Goal: Information Seeking & Learning: Learn about a topic

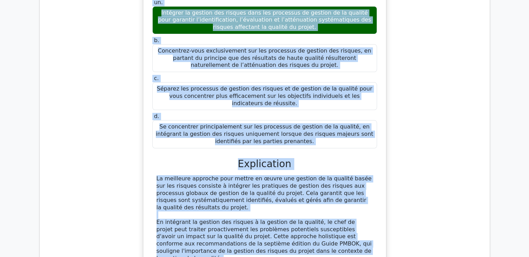
scroll to position [5351, 0]
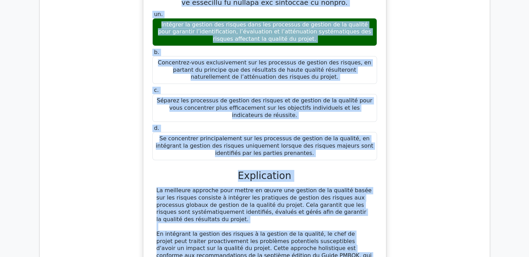
drag, startPoint x: 160, startPoint y: 78, endPoint x: 320, endPoint y: 197, distance: 198.7
copy div "Votre entreprise est présente à l'international et vous comparez les processus …"
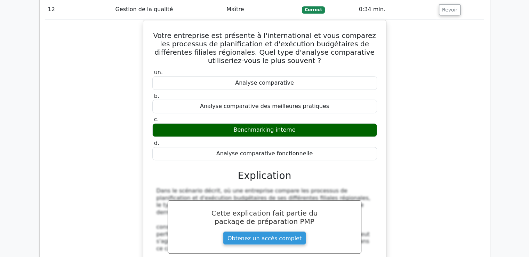
scroll to position [5838, 0]
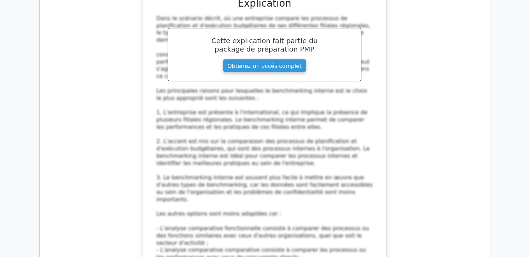
scroll to position [5943, 0]
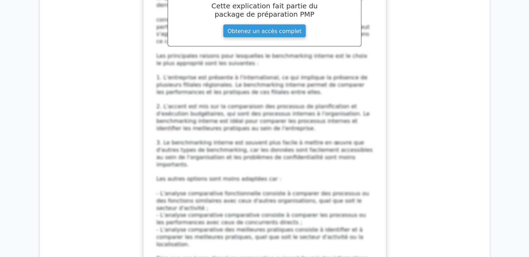
drag, startPoint x: 245, startPoint y: 120, endPoint x: 286, endPoint y: 117, distance: 40.8
copy font "Organigramme"
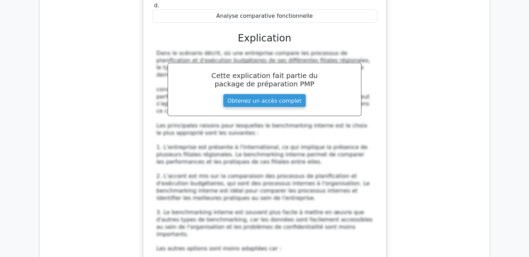
drag, startPoint x: 158, startPoint y: 69, endPoint x: 296, endPoint y: 188, distance: 183.3
copy div "Vous estimez nécessaire de représenter un processus de production dans votre pr…"
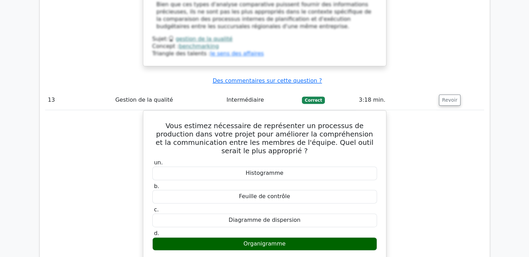
scroll to position [6186, 0]
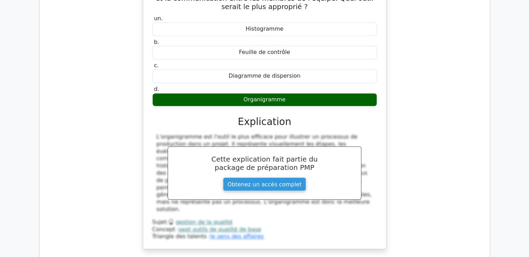
scroll to position [6393, 0]
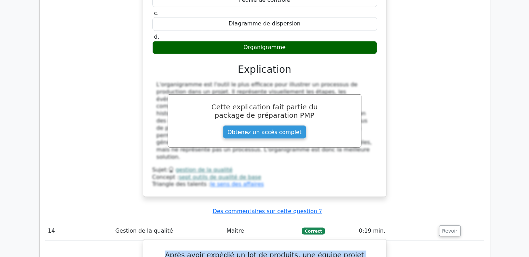
drag, startPoint x: 154, startPoint y: 74, endPoint x: 253, endPoint y: 135, distance: 116.6
copy div "Lorem ipsum dolorsi am con ad elitsedd, eiu tempor incidi utlabore et dolore ma…"
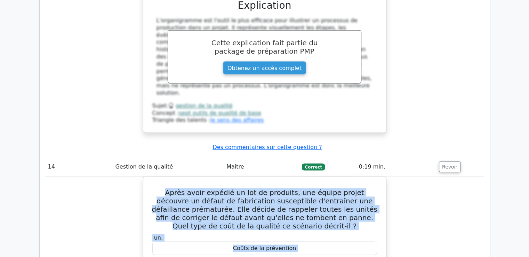
scroll to position [6497, 0]
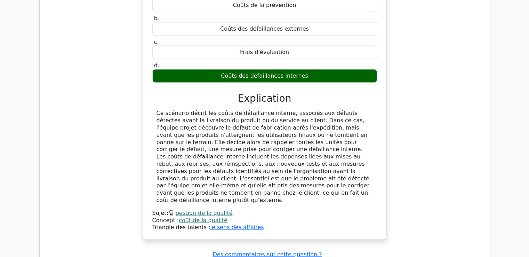
scroll to position [6723, 0]
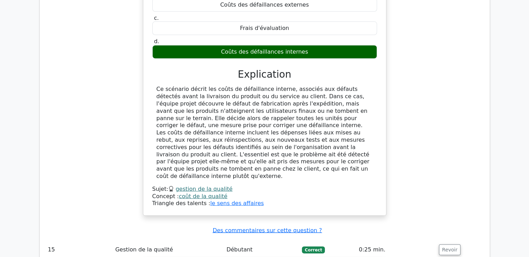
drag, startPoint x: 175, startPoint y: 98, endPoint x: 335, endPoint y: 6, distance: 183.9
copy div "Dans le cadre d'un projet de développement d'un modèle d'intelligence artificie…"
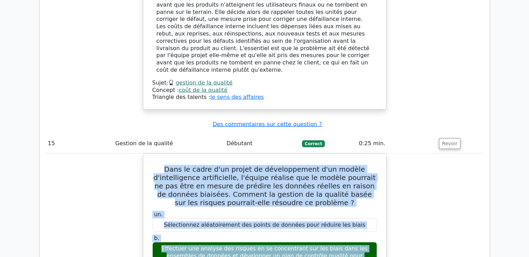
scroll to position [6862, 0]
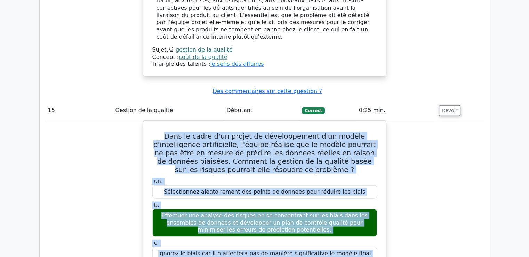
drag, startPoint x: 152, startPoint y: 90, endPoint x: 368, endPoint y: 214, distance: 249.8
copy div "Lors d'un processus d'assurance qualité, vous constatez une tendance à la prése…"
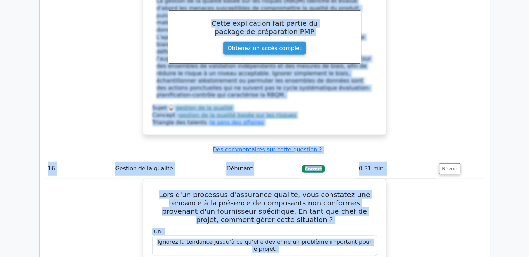
scroll to position [7280, 0]
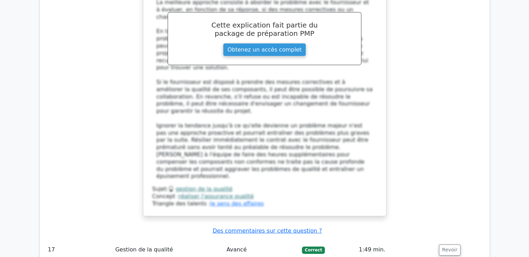
scroll to position [7568, 0]
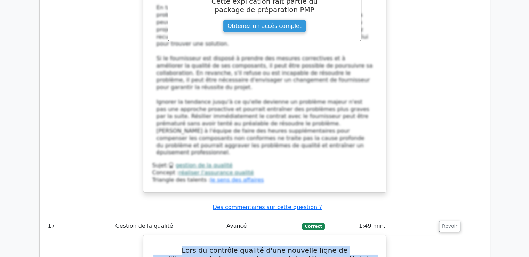
drag, startPoint x: 162, startPoint y: 82, endPoint x: 262, endPoint y: 197, distance: 152.3
copy div "Lore ip dolorsit ametcon a'eli seddoeiu tempo in utlaboreetdolor magnaaliquaeni…"
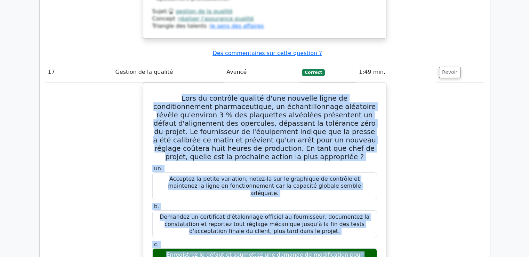
scroll to position [7742, 0]
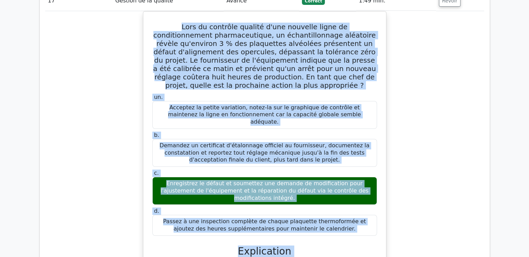
scroll to position [7776, 0]
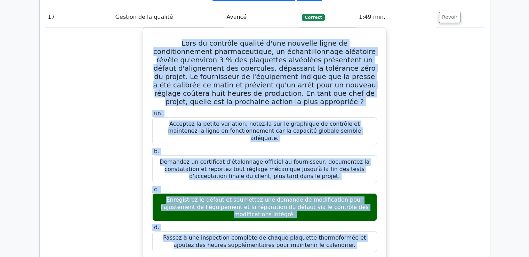
drag, startPoint x: 156, startPoint y: 55, endPoint x: 290, endPoint y: 192, distance: 191.9
copy div "Sur un projet de construction, les coûts de prévention liés à la mise en œuvre …"
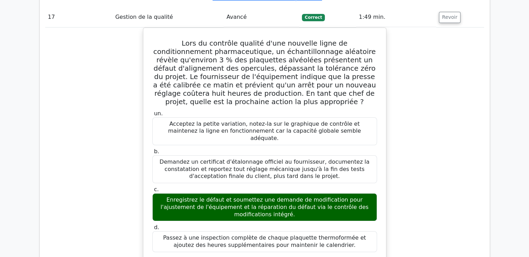
drag, startPoint x: 377, startPoint y: 107, endPoint x: 146, endPoint y: 56, distance: 236.1
copy font "Sur un projet de construction, les coûts de prévention liés à la mise en œuvre …"
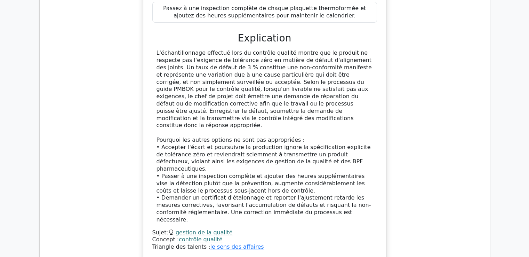
scroll to position [8055, 0]
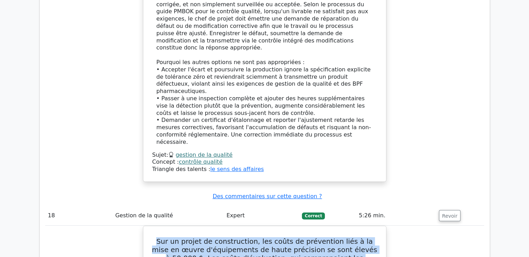
scroll to position [8124, 0]
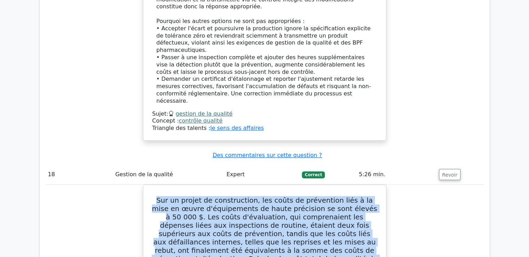
drag, startPoint x: 169, startPoint y: 49, endPoint x: 294, endPoint y: 173, distance: 175.9
copy div "Vous gérez un projet de développement logiciel. L'équipe est confrontée à de no…"
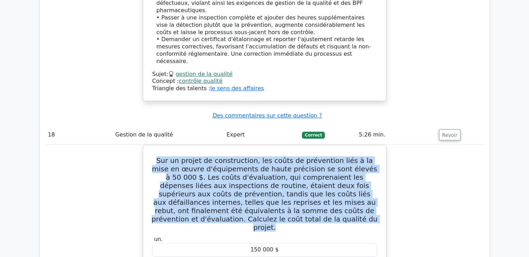
scroll to position [8159, 0]
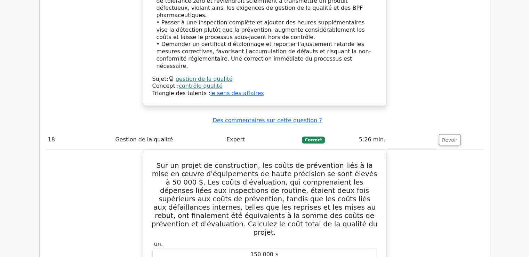
drag, startPoint x: 170, startPoint y: 15, endPoint x: 253, endPoint y: 3, distance: 83.3
drag, startPoint x: 169, startPoint y: 15, endPoint x: 365, endPoint y: 41, distance: 197.2
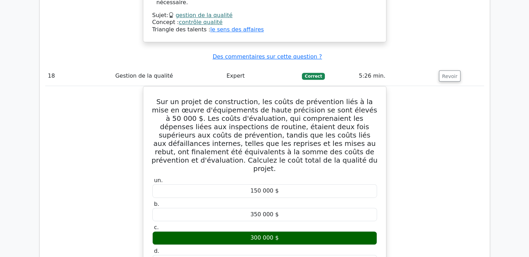
scroll to position [8298, 0]
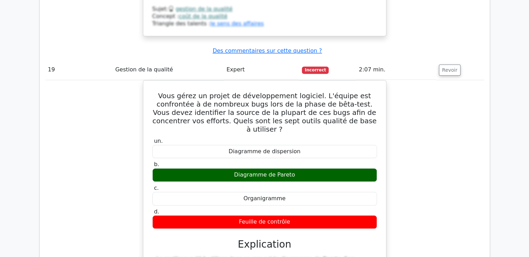
scroll to position [8605, 0]
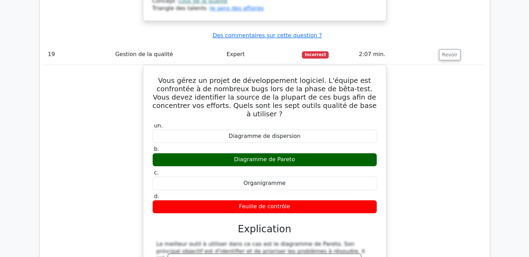
drag, startPoint x: 158, startPoint y: 54, endPoint x: 268, endPoint y: 211, distance: 191.8
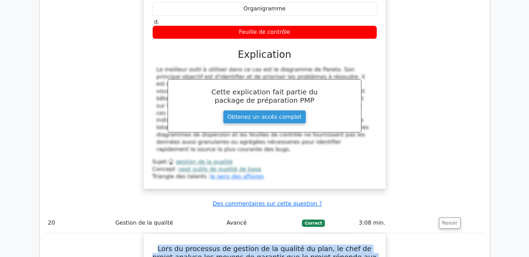
scroll to position [8779, 0]
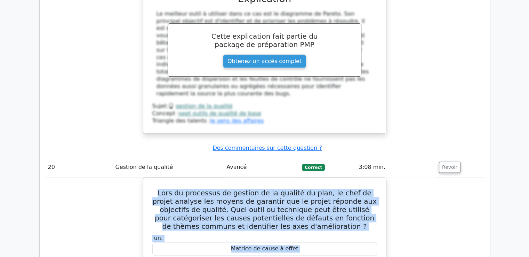
scroll to position [8849, 0]
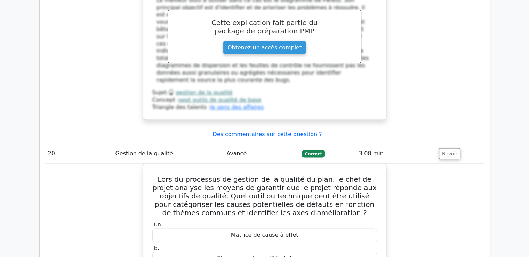
drag, startPoint x: 161, startPoint y: 35, endPoint x: 375, endPoint y: 203, distance: 271.9
drag, startPoint x: 372, startPoint y: 194, endPoint x: 160, endPoint y: 34, distance: 266.2
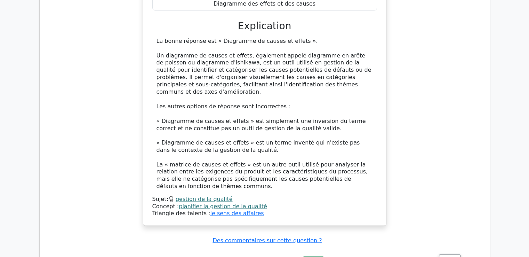
scroll to position [9197, 0]
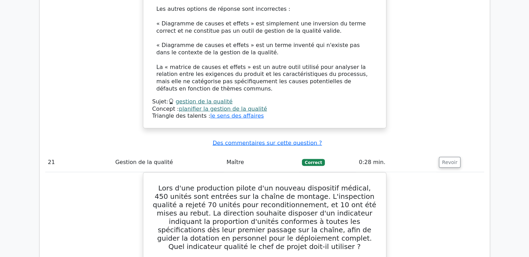
scroll to position [9266, 0]
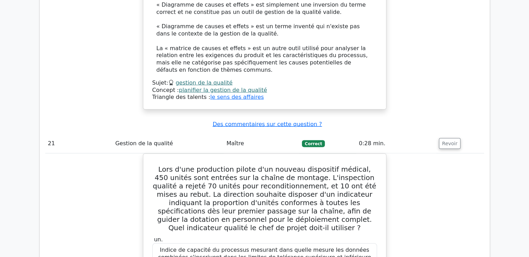
drag, startPoint x: 158, startPoint y: 49, endPoint x: 288, endPoint y: 190, distance: 192.0
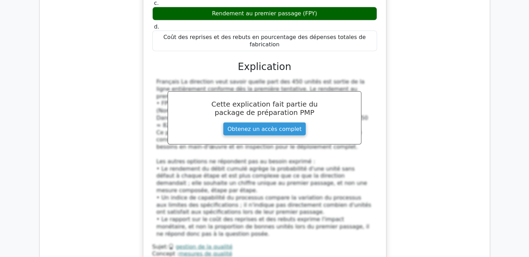
scroll to position [9579, 0]
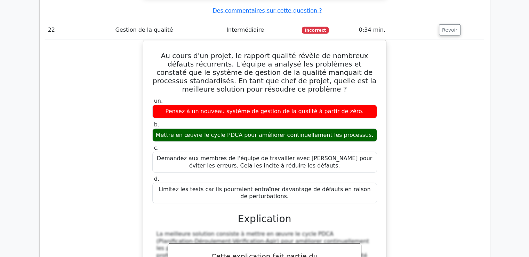
scroll to position [9891, 0]
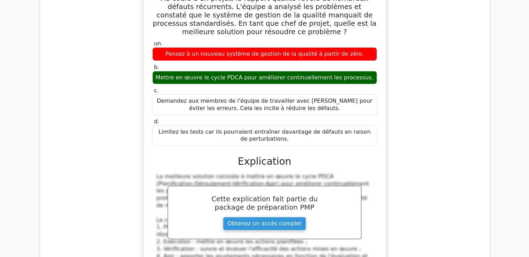
drag, startPoint x: 161, startPoint y: 100, endPoint x: 275, endPoint y: 136, distance: 119.7
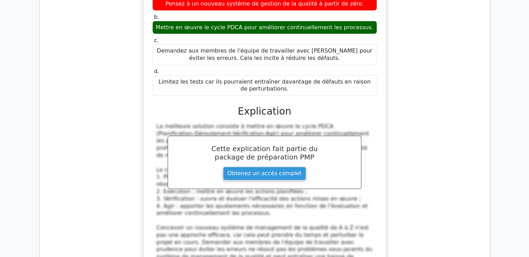
scroll to position [9996, 0]
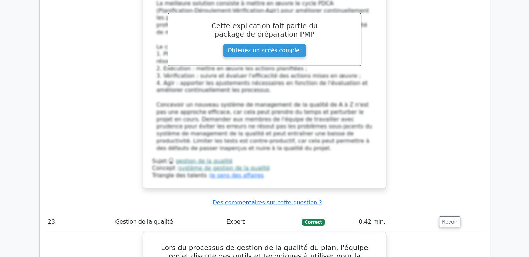
scroll to position [10032, 0]
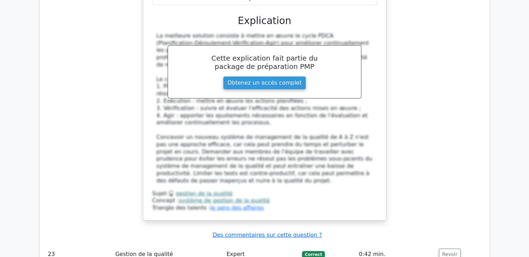
drag, startPoint x: 159, startPoint y: 106, endPoint x: 294, endPoint y: 201, distance: 164.8
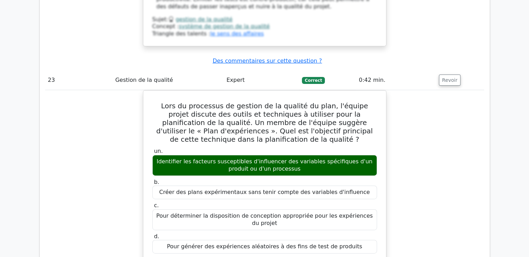
scroll to position [10310, 0]
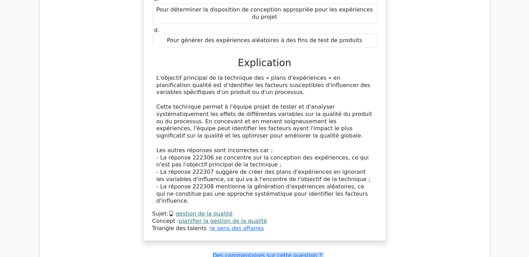
scroll to position [10415, 0]
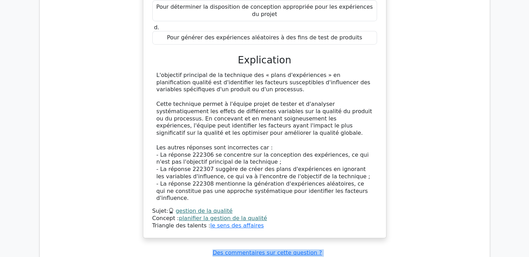
drag, startPoint x: 159, startPoint y: 47, endPoint x: 325, endPoint y: 164, distance: 202.6
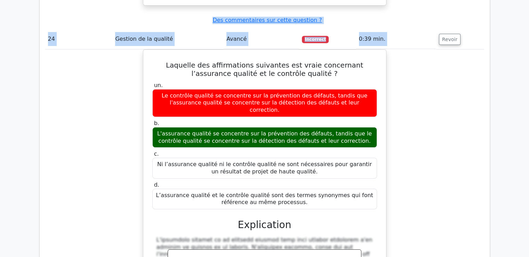
scroll to position [10658, 0]
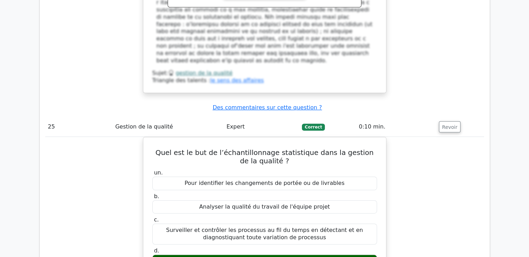
scroll to position [10970, 0]
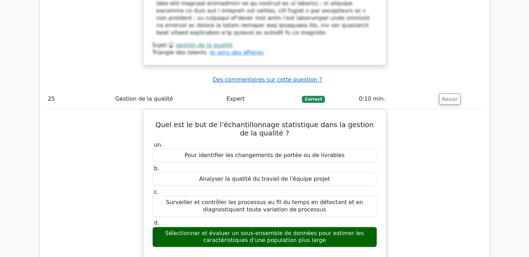
drag, startPoint x: 156, startPoint y: 86, endPoint x: 282, endPoint y: 96, distance: 126.4
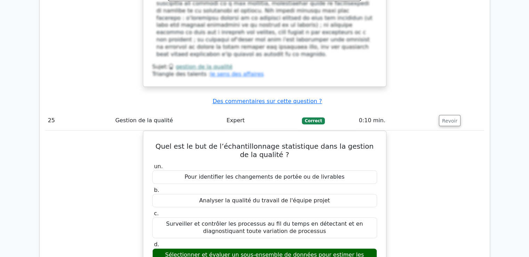
scroll to position [10935, 0]
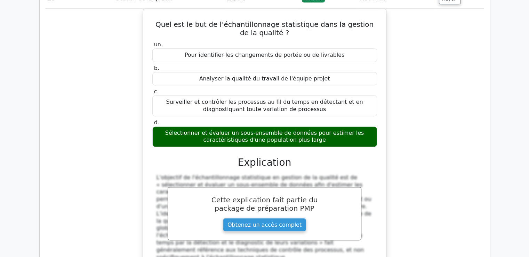
scroll to position [11109, 0]
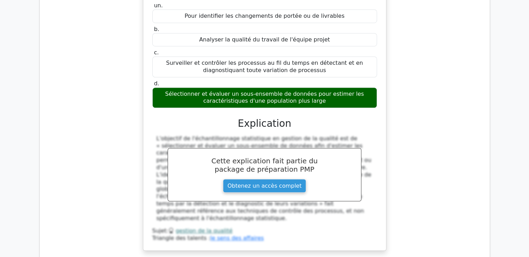
drag, startPoint x: 160, startPoint y: 29, endPoint x: 334, endPoint y: 152, distance: 213.2
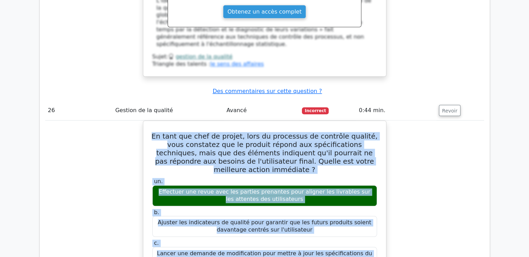
scroll to position [11318, 0]
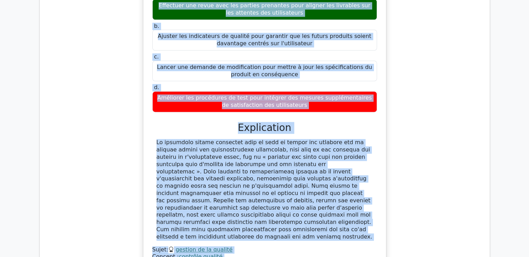
scroll to position [11457, 0]
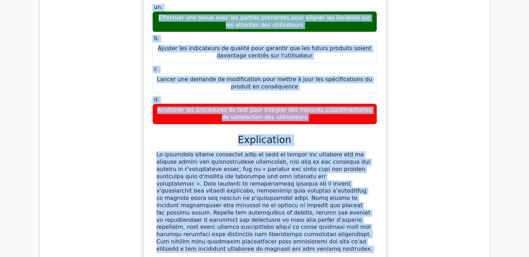
drag, startPoint x: 163, startPoint y: 18, endPoint x: 284, endPoint y: 130, distance: 164.4
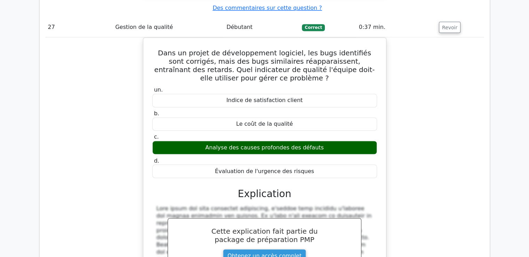
scroll to position [11770, 0]
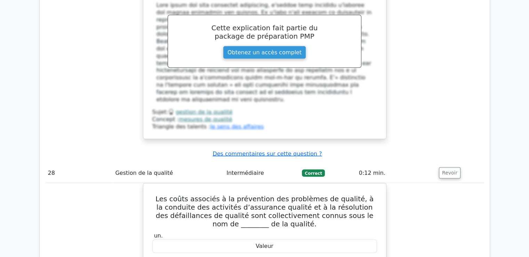
scroll to position [11989, 0]
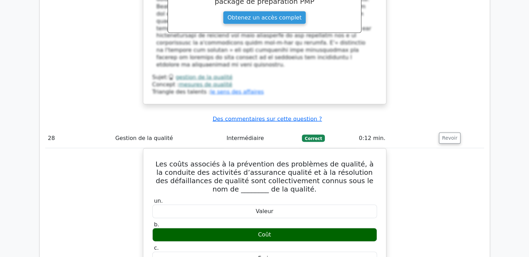
drag, startPoint x: 163, startPoint y: 26, endPoint x: 284, endPoint y: 192, distance: 205.7
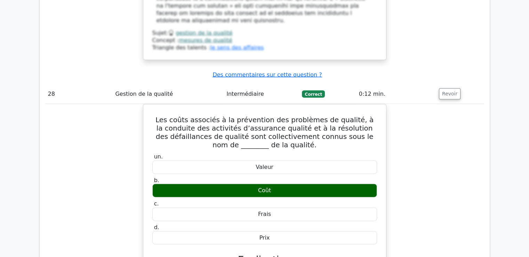
scroll to position [12128, 0]
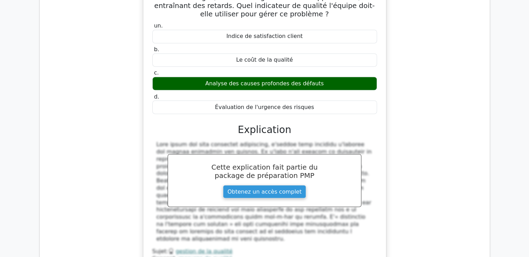
scroll to position [11746, 0]
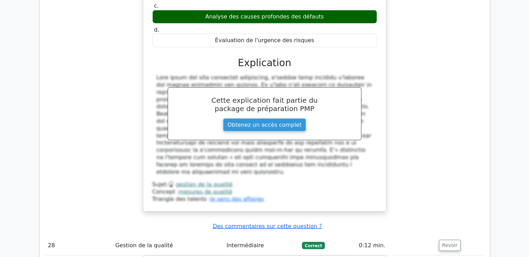
scroll to position [11885, 0]
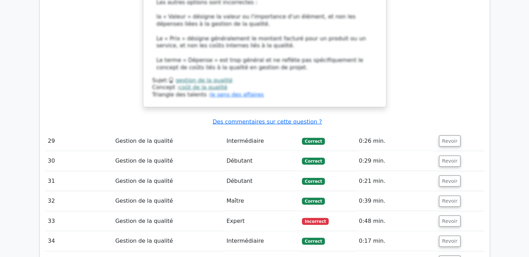
scroll to position [12441, 0]
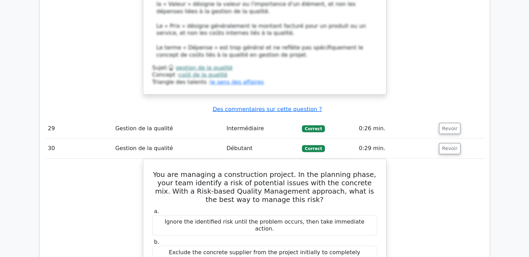
scroll to position [12805, 0]
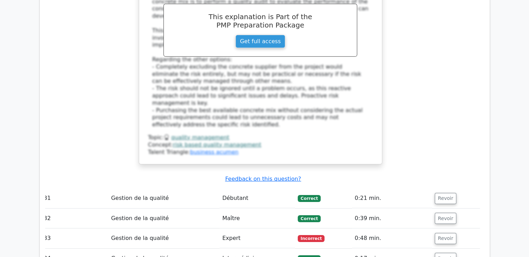
scroll to position [0, 0]
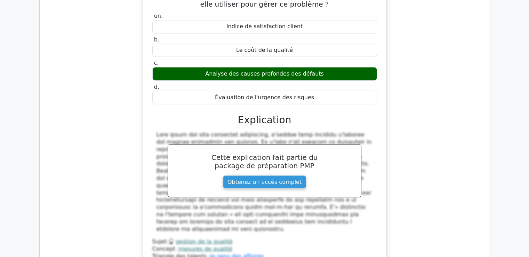
scroll to position [11825, 0]
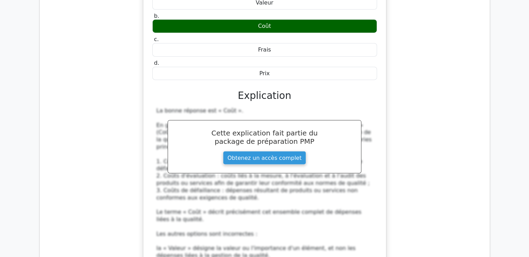
scroll to position [12208, 0]
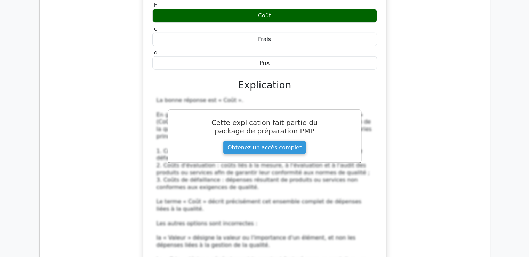
drag, startPoint x: 158, startPoint y: 27, endPoint x: 360, endPoint y: 173, distance: 249.2
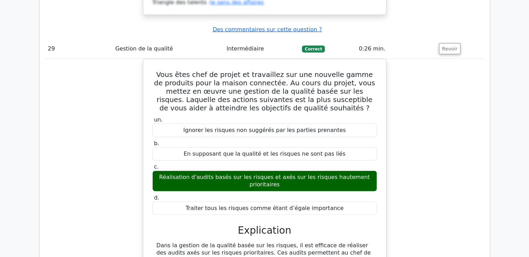
scroll to position [12521, 0]
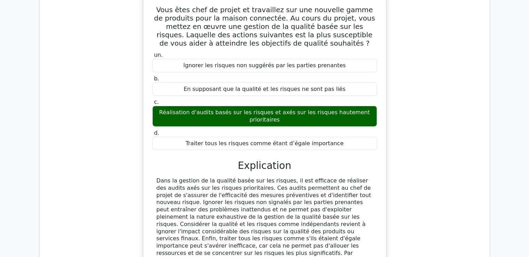
scroll to position [12591, 0]
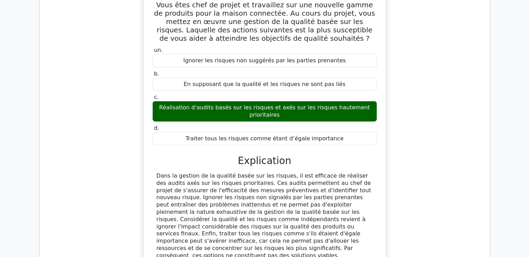
drag, startPoint x: 159, startPoint y: 59, endPoint x: 311, endPoint y: 164, distance: 185.2
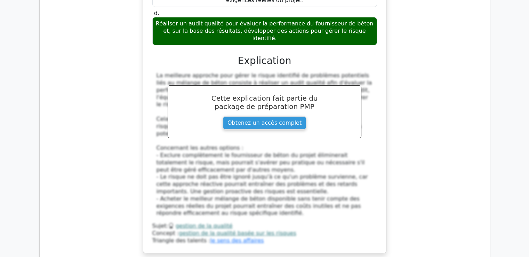
scroll to position [13134, 0]
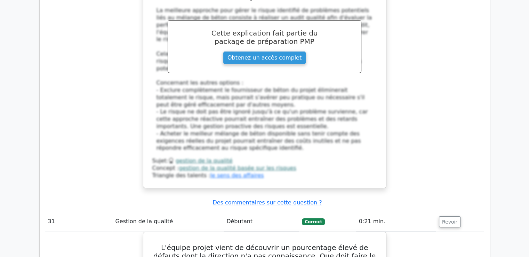
drag, startPoint x: 152, startPoint y: 61, endPoint x: 291, endPoint y: 87, distance: 140.9
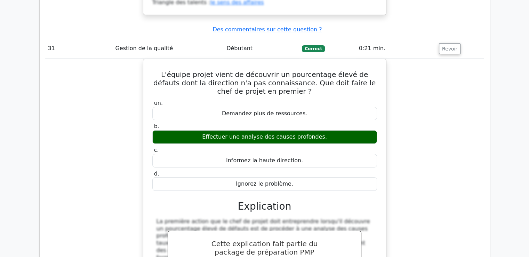
scroll to position [13316, 0]
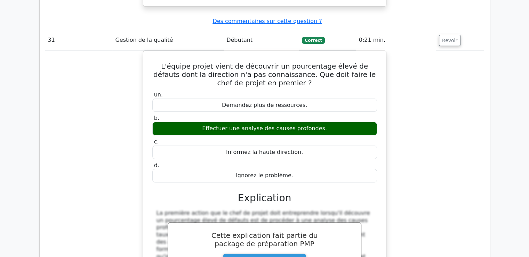
drag, startPoint x: 169, startPoint y: 53, endPoint x: 319, endPoint y: 195, distance: 207.2
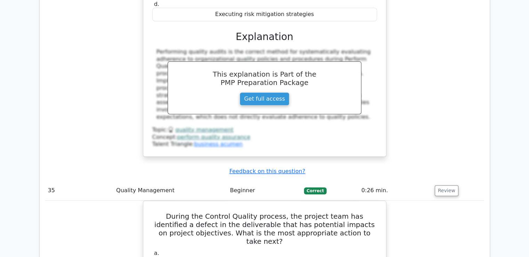
scroll to position [12970, 0]
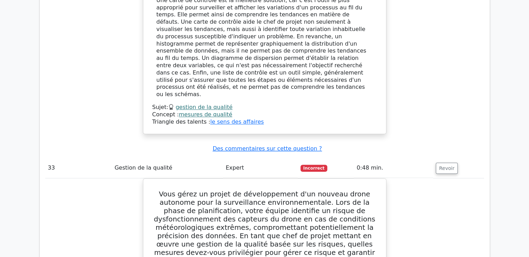
scroll to position [13872, 0]
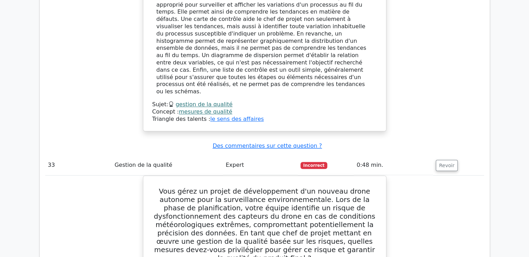
drag, startPoint x: 156, startPoint y: 10, endPoint x: 343, endPoint y: 114, distance: 214.3
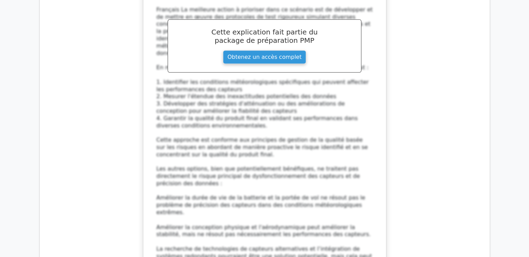
scroll to position [14323, 0]
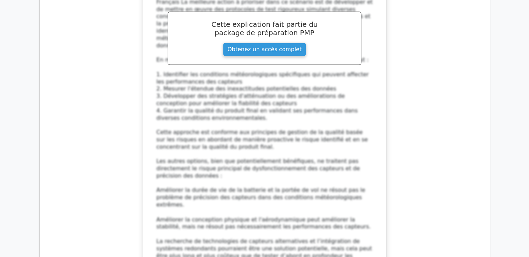
drag, startPoint x: 160, startPoint y: 81, endPoint x: 273, endPoint y: 155, distance: 135.3
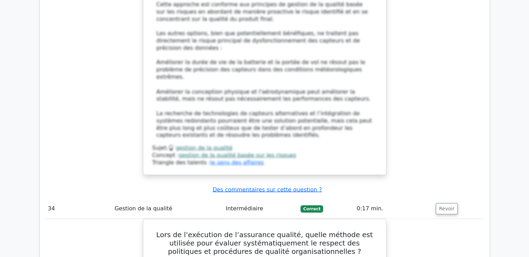
scroll to position [14462, 0]
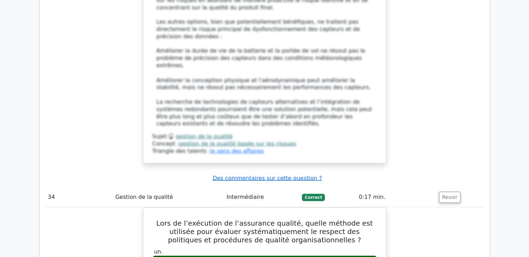
drag, startPoint x: 154, startPoint y: 77, endPoint x: 366, endPoint y: 184, distance: 237.4
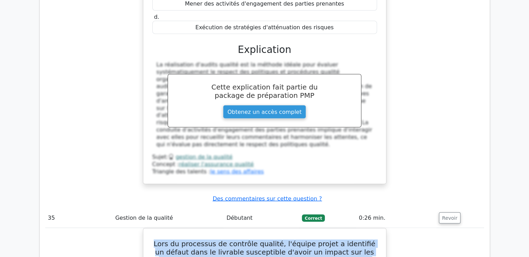
scroll to position [14775, 0]
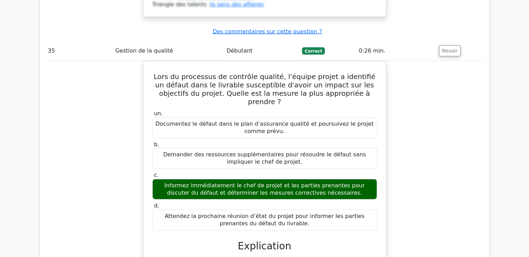
scroll to position [15019, 0]
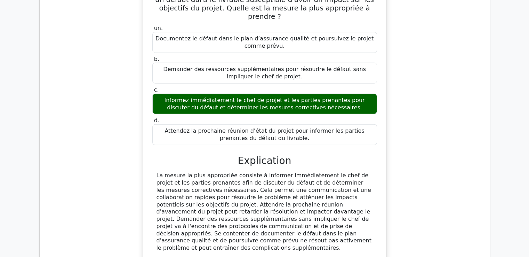
drag, startPoint x: 168, startPoint y: 73, endPoint x: 349, endPoint y: 14, distance: 191.1
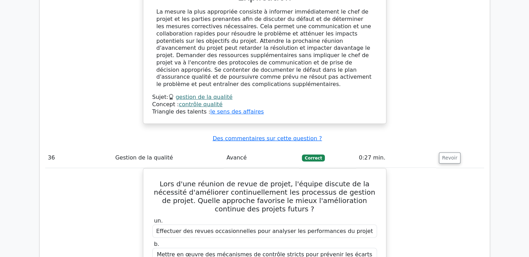
scroll to position [15193, 0]
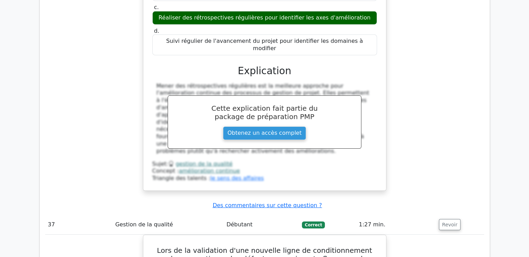
scroll to position [15472, 0]
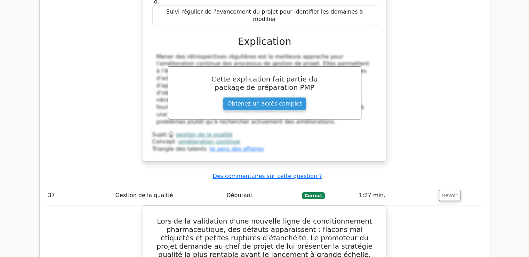
drag, startPoint x: 162, startPoint y: 27, endPoint x: 286, endPoint y: 138, distance: 166.2
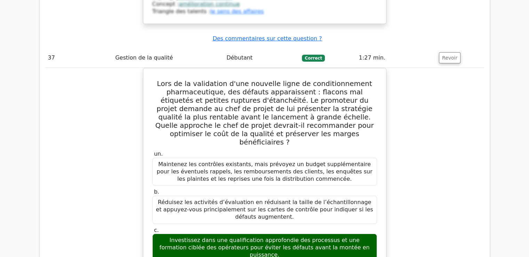
scroll to position [15611, 0]
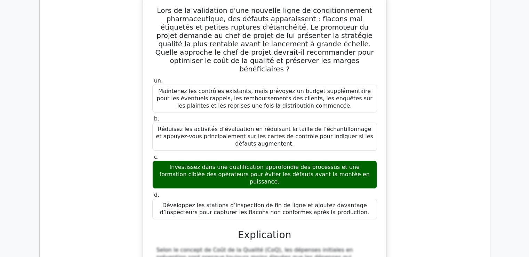
scroll to position [15724, 0]
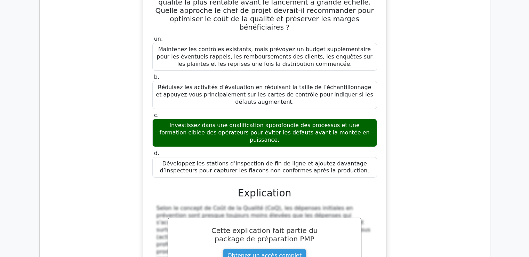
drag, startPoint x: 158, startPoint y: 39, endPoint x: 328, endPoint y: 165, distance: 212.2
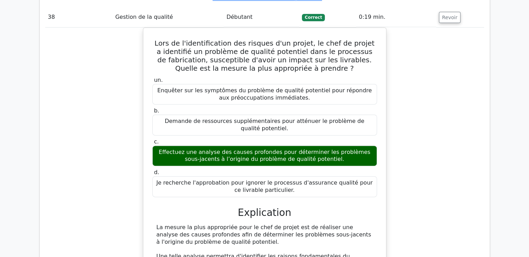
scroll to position [16141, 0]
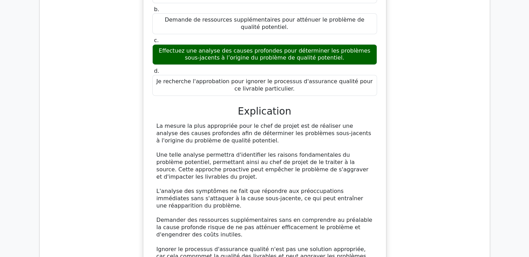
scroll to position [16246, 0]
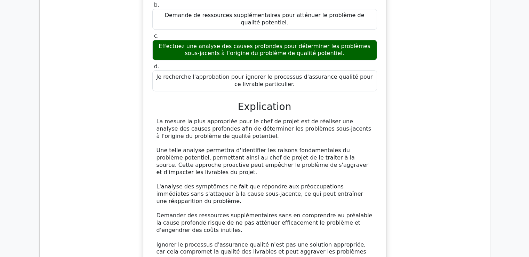
drag, startPoint x: 157, startPoint y: 21, endPoint x: 311, endPoint y: 191, distance: 229.8
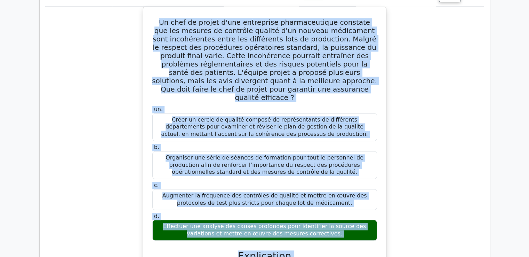
scroll to position [16559, 0]
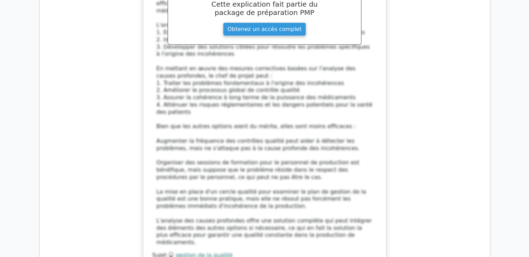
scroll to position [16877, 0]
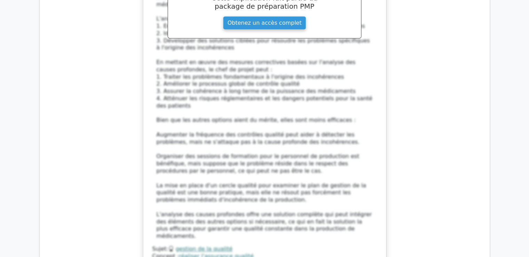
drag, startPoint x: 160, startPoint y: 67, endPoint x: 287, endPoint y: 156, distance: 154.3
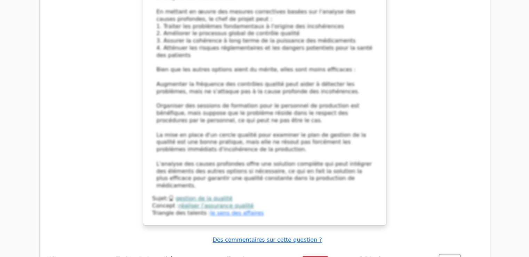
scroll to position [16981, 0]
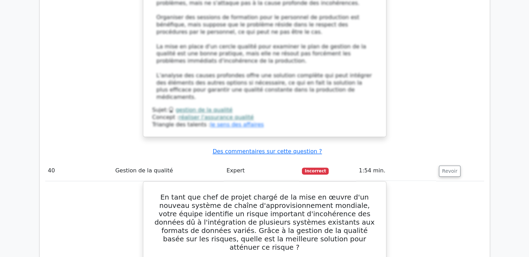
scroll to position [17016, 0]
drag, startPoint x: 153, startPoint y: 73, endPoint x: 288, endPoint y: 198, distance: 183.6
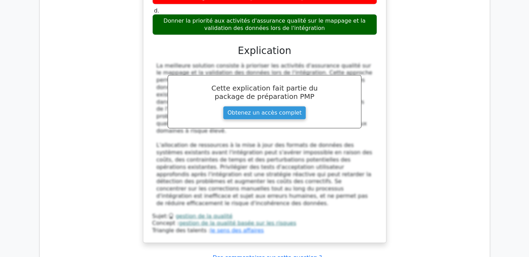
scroll to position [17364, 0]
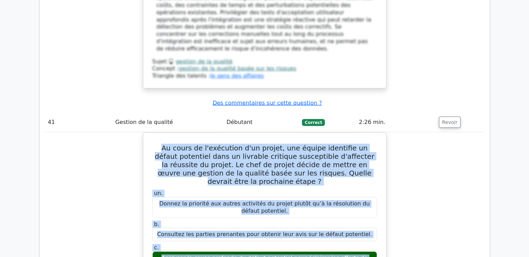
scroll to position [17580, 0]
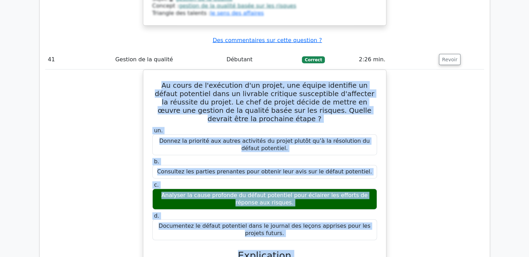
drag, startPoint x: 160, startPoint y: 121, endPoint x: 349, endPoint y: 18, distance: 215.3
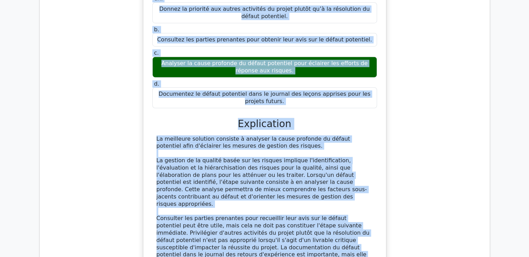
scroll to position [17719, 0]
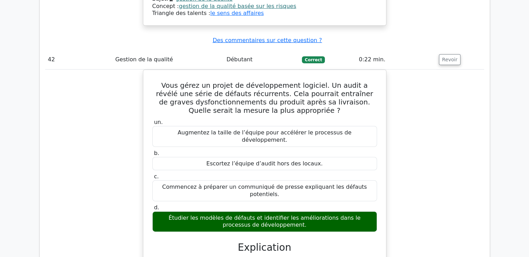
scroll to position [17998, 0]
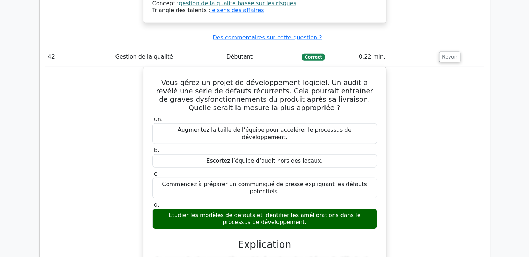
drag, startPoint x: 167, startPoint y: 105, endPoint x: 273, endPoint y: 213, distance: 151.8
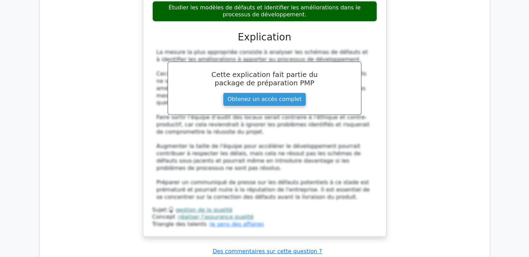
scroll to position [18206, 0]
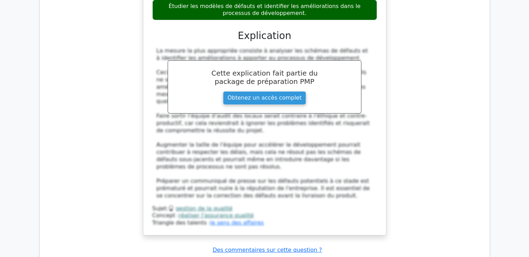
drag, startPoint x: 154, startPoint y: 75, endPoint x: 368, endPoint y: 214, distance: 254.8
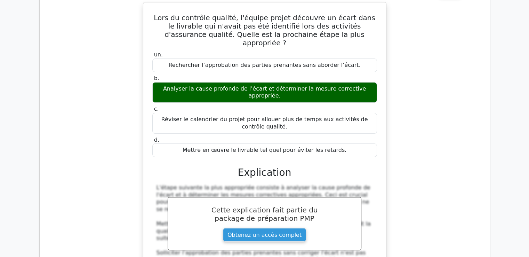
scroll to position [18485, 0]
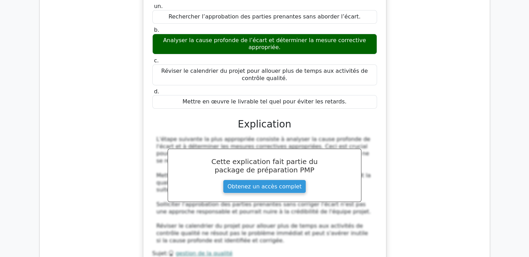
scroll to position [18619, 0]
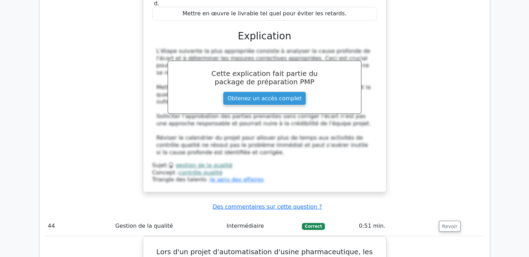
drag, startPoint x: 155, startPoint y: 128, endPoint x: 293, endPoint y: 103, distance: 140.3
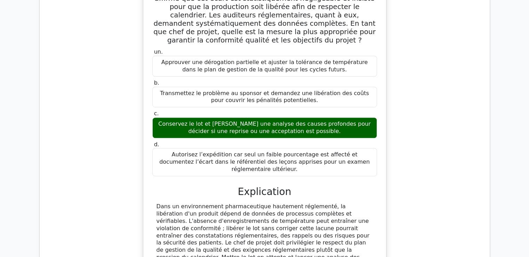
scroll to position [18793, 0]
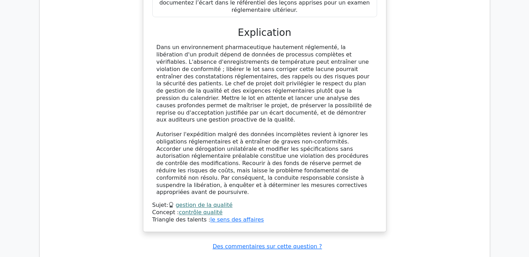
scroll to position [19063, 0]
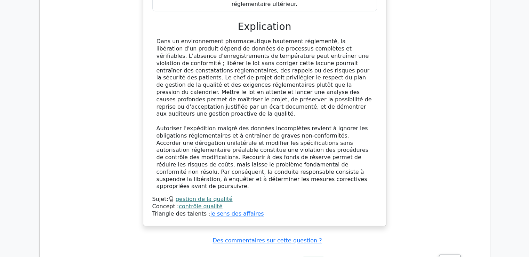
drag, startPoint x: 153, startPoint y: 91, endPoint x: 272, endPoint y: 135, distance: 126.8
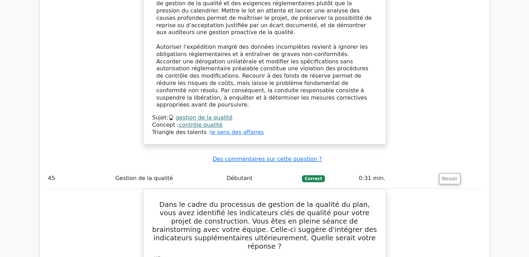
scroll to position [19167, 0]
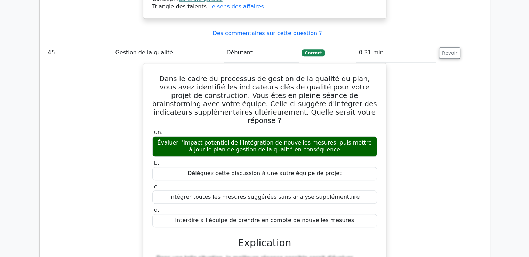
scroll to position [19257, 0]
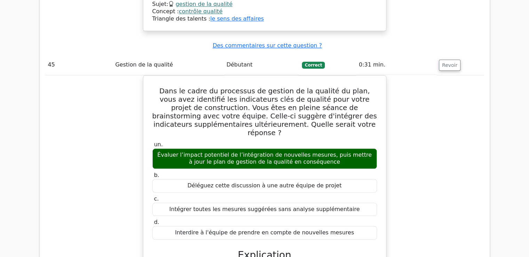
drag, startPoint x: 153, startPoint y: 5, endPoint x: 339, endPoint y: 176, distance: 253.3
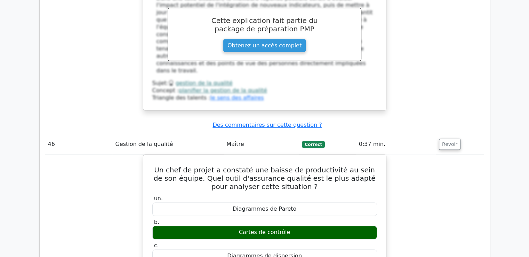
scroll to position [19545, 0]
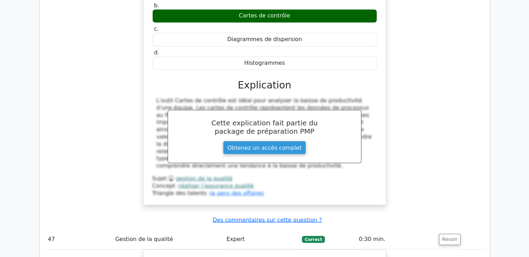
scroll to position [19740, 0]
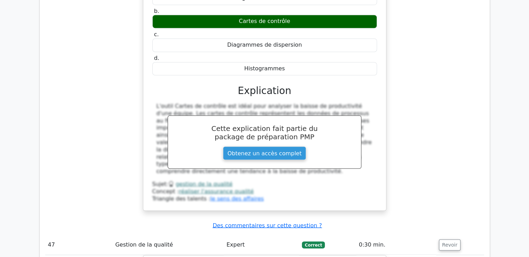
drag, startPoint x: 154, startPoint y: 101, endPoint x: 297, endPoint y: 83, distance: 144.4
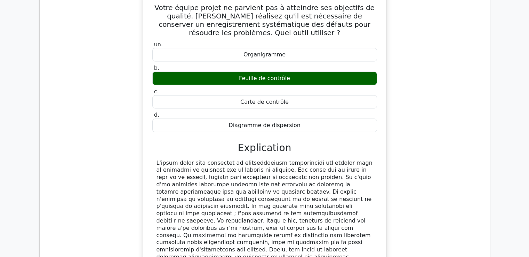
scroll to position [20009, 0]
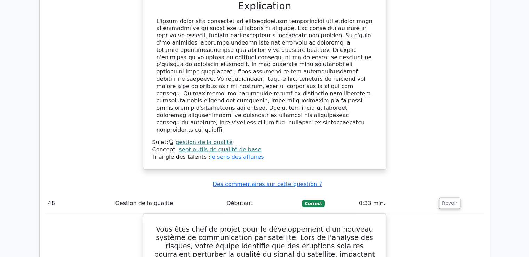
scroll to position [20205, 0]
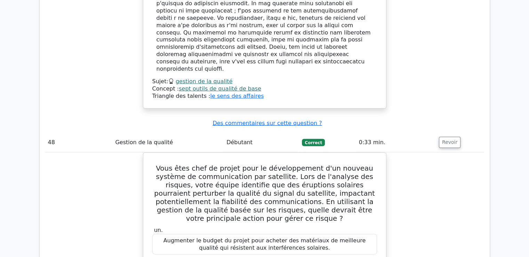
drag, startPoint x: 156, startPoint y: 88, endPoint x: 294, endPoint y: 135, distance: 146.0
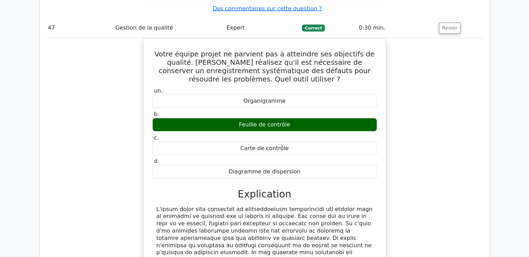
scroll to position [19951, 0]
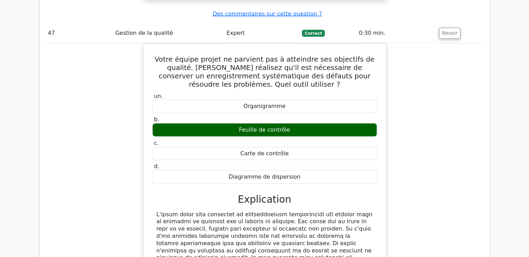
drag, startPoint x: 263, startPoint y: 139, endPoint x: 154, endPoint y: 146, distance: 108.4
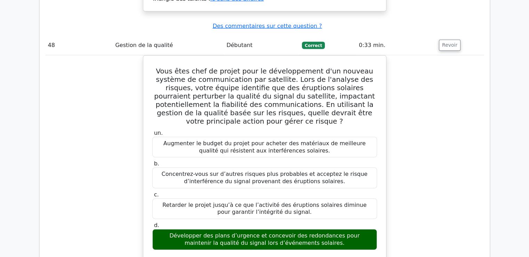
scroll to position [20327, 0]
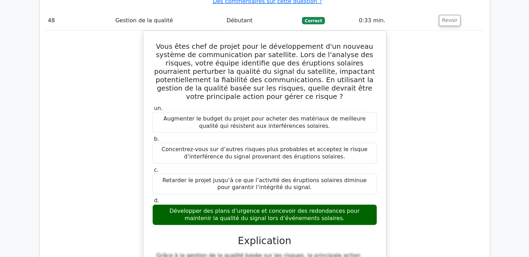
drag, startPoint x: 157, startPoint y: 89, endPoint x: 323, endPoint y: 216, distance: 208.9
drag, startPoint x: 220, startPoint y: 91, endPoint x: 276, endPoint y: 88, distance: 56.5
